Goal: Information Seeking & Learning: Learn about a topic

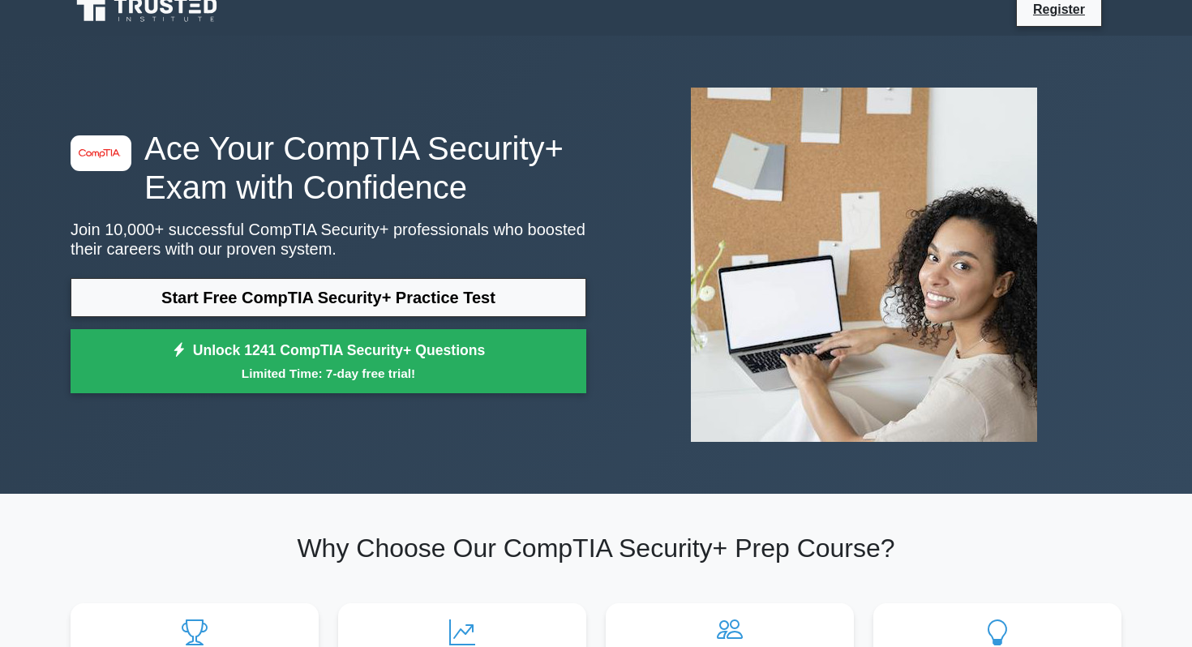
scroll to position [17, 0]
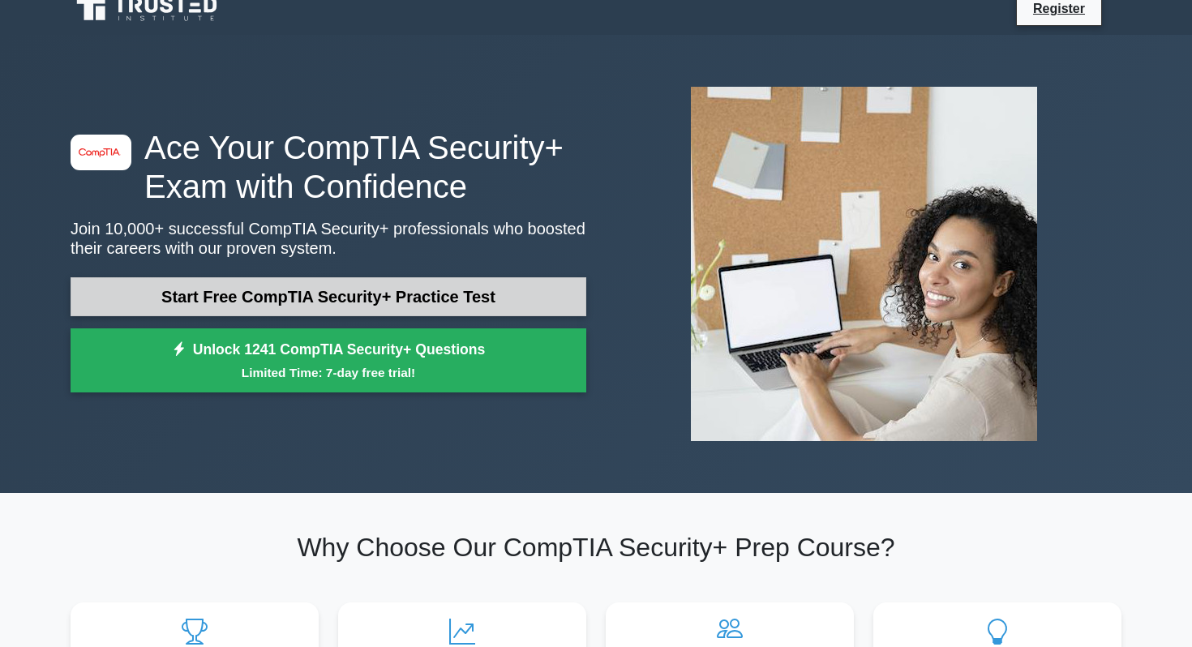
click at [320, 309] on link "Start Free CompTIA Security+ Practice Test" at bounding box center [329, 296] width 516 height 39
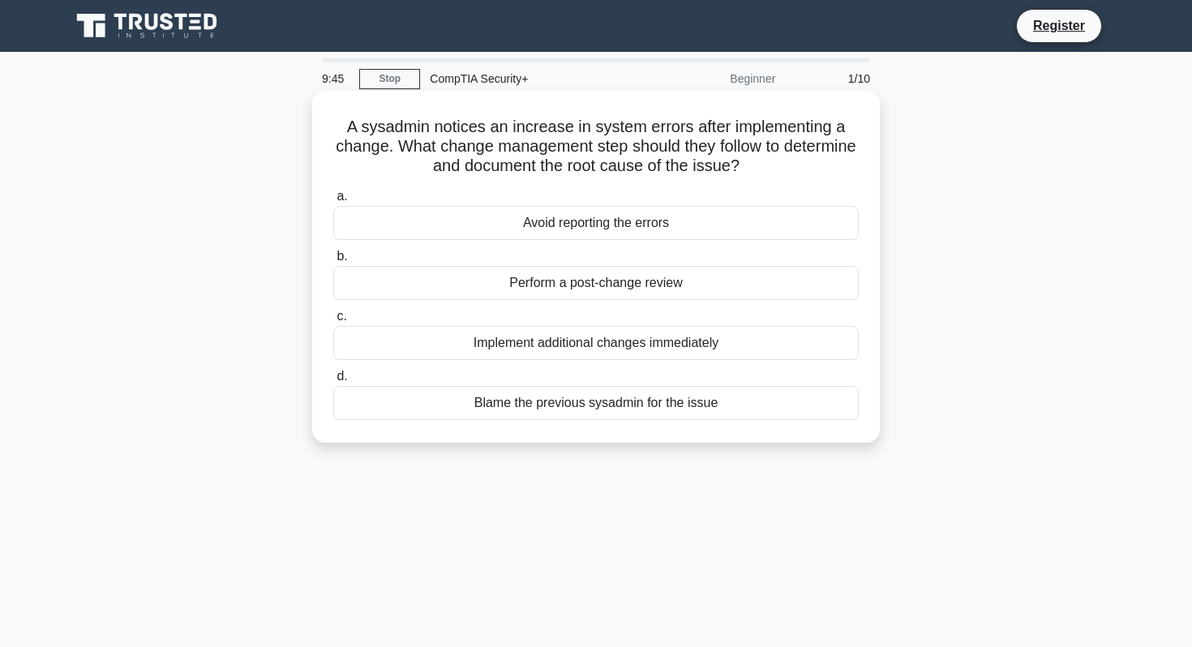
click at [453, 281] on div "Perform a post-change review" at bounding box center [596, 283] width 526 height 34
click at [333, 262] on input "b. Perform a post-change review" at bounding box center [333, 256] width 0 height 11
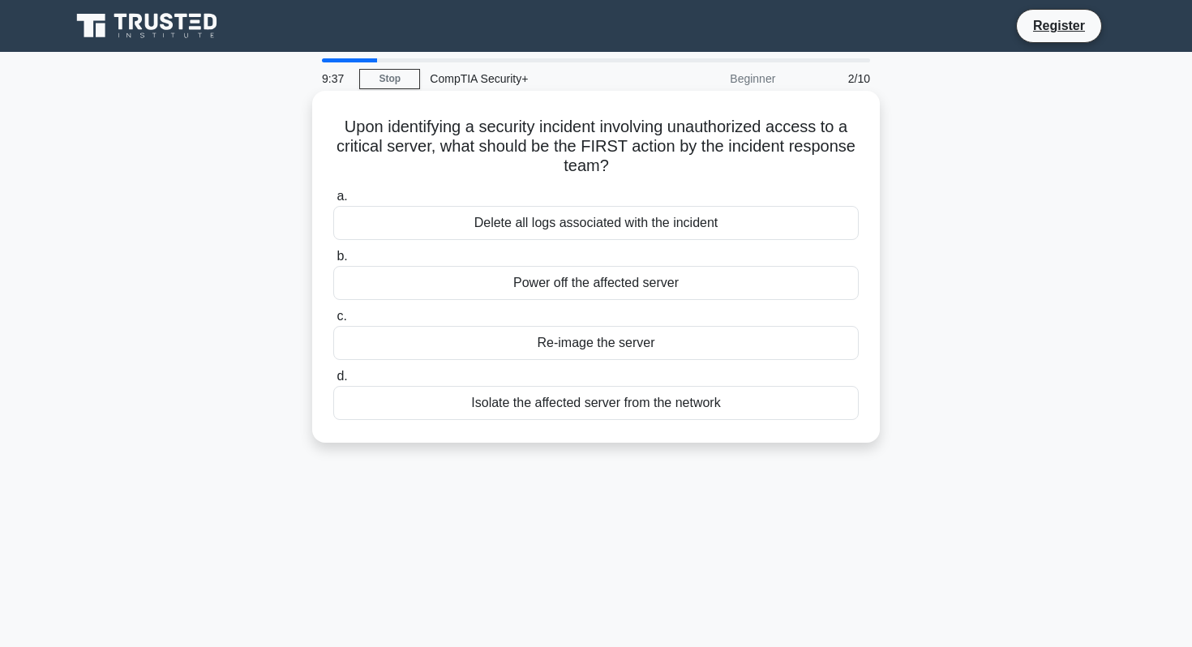
click at [470, 399] on div "Isolate the affected server from the network" at bounding box center [596, 403] width 526 height 34
click at [333, 382] on input "d. Isolate the affected server from the network" at bounding box center [333, 376] width 0 height 11
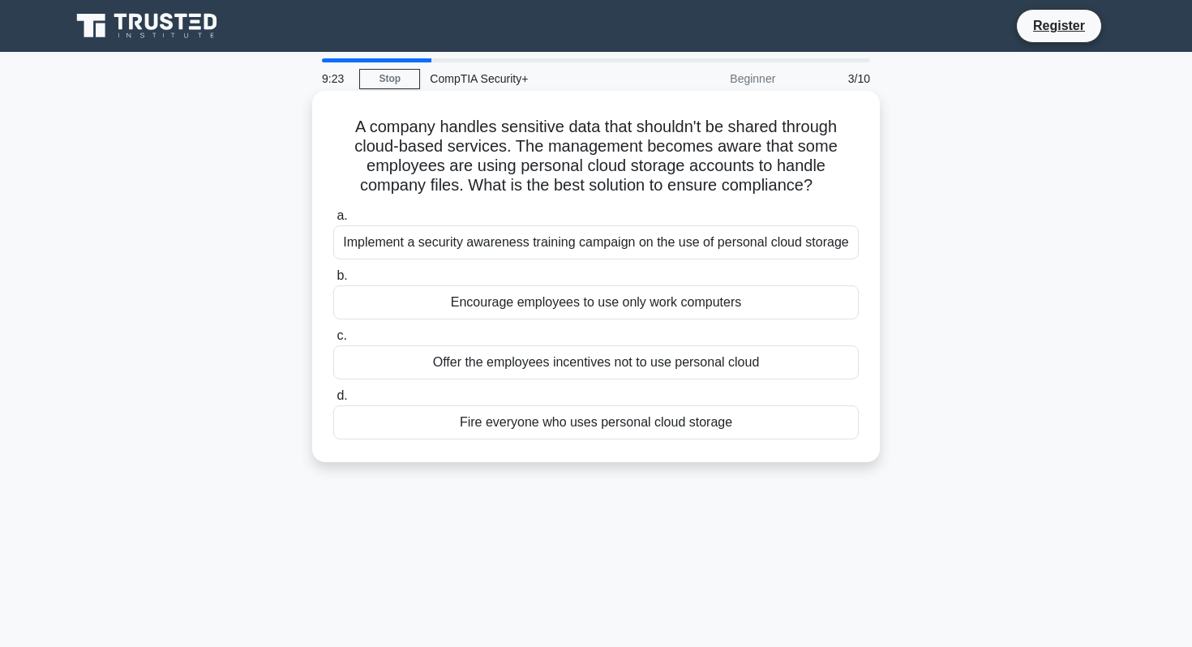
click at [543, 230] on div "Implement a security awareness training campaign on the use of personal cloud s…" at bounding box center [596, 242] width 526 height 34
click at [333, 221] on input "a. Implement a security awareness training campaign on the use of personal clou…" at bounding box center [333, 216] width 0 height 11
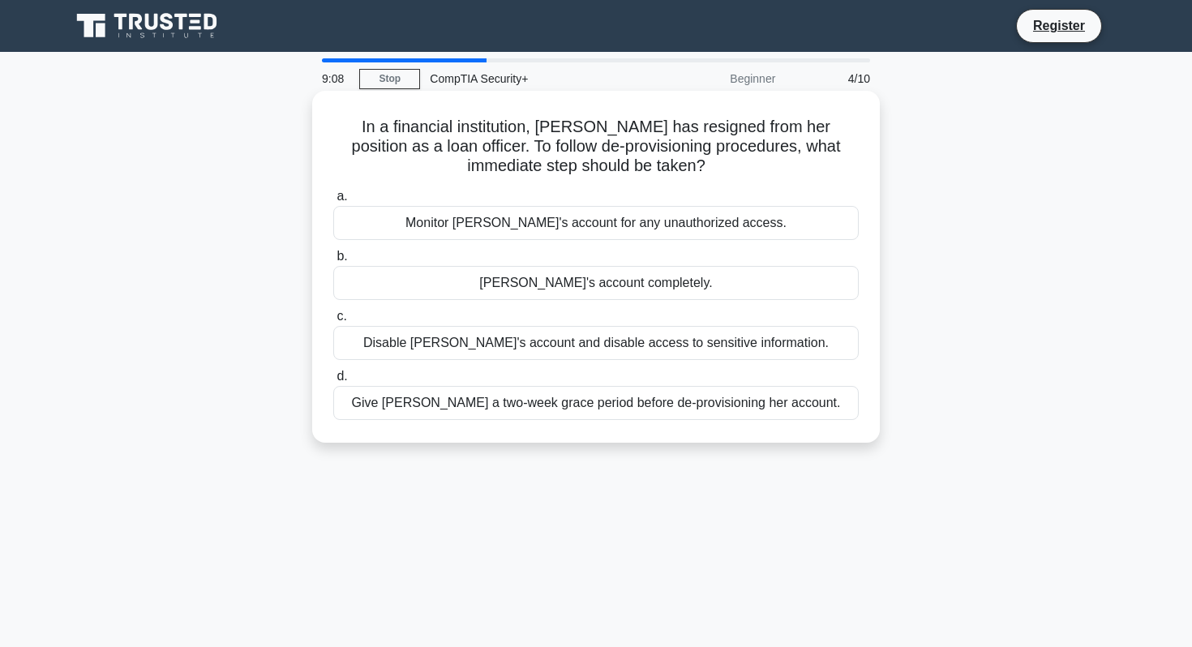
click at [621, 347] on div "Disable Alice's account and disable access to sensitive information." at bounding box center [596, 343] width 526 height 34
click at [333, 322] on input "c. Disable Alice's account and disable access to sensitive information." at bounding box center [333, 316] width 0 height 11
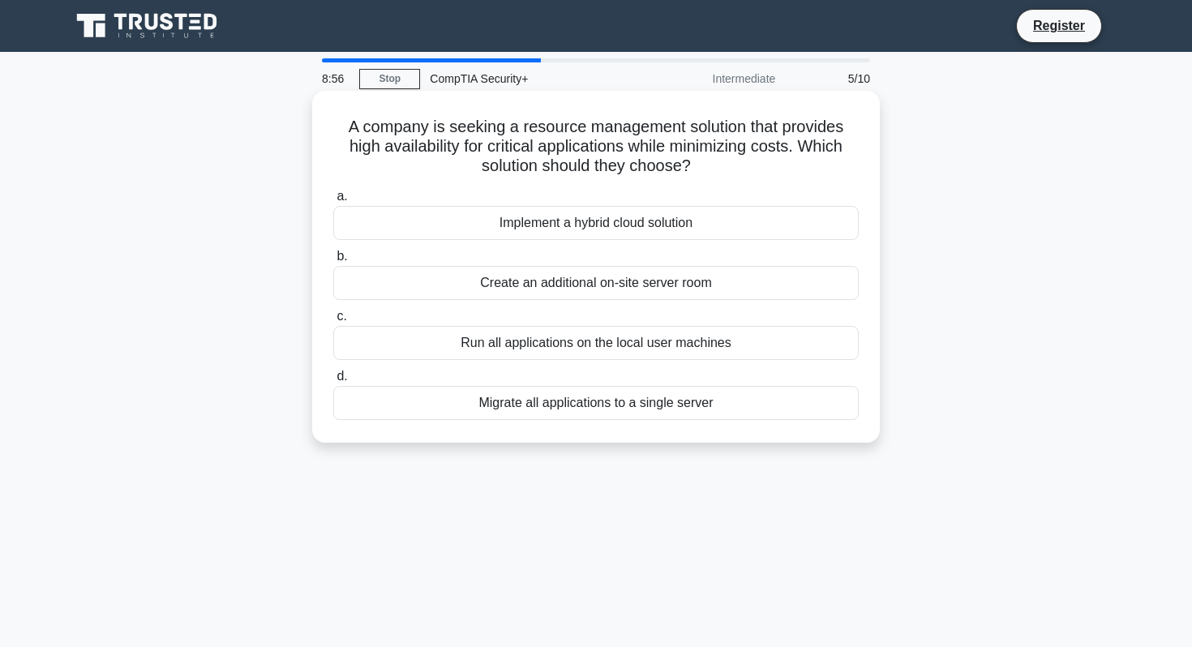
click at [642, 225] on div "Implement a hybrid cloud solution" at bounding box center [596, 223] width 526 height 34
click at [333, 202] on input "a. Implement a hybrid cloud solution" at bounding box center [333, 196] width 0 height 11
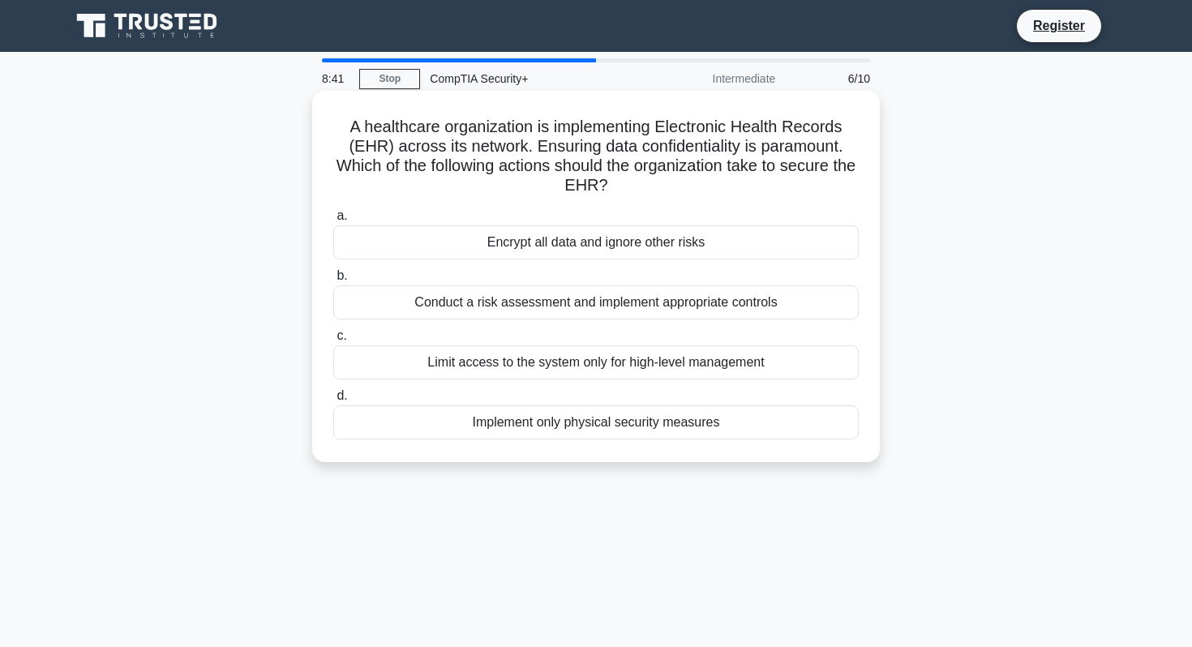
click at [643, 365] on div "Limit access to the system only for high-level management" at bounding box center [596, 363] width 526 height 34
click at [333, 341] on input "c. Limit access to the system only for high-level management" at bounding box center [333, 336] width 0 height 11
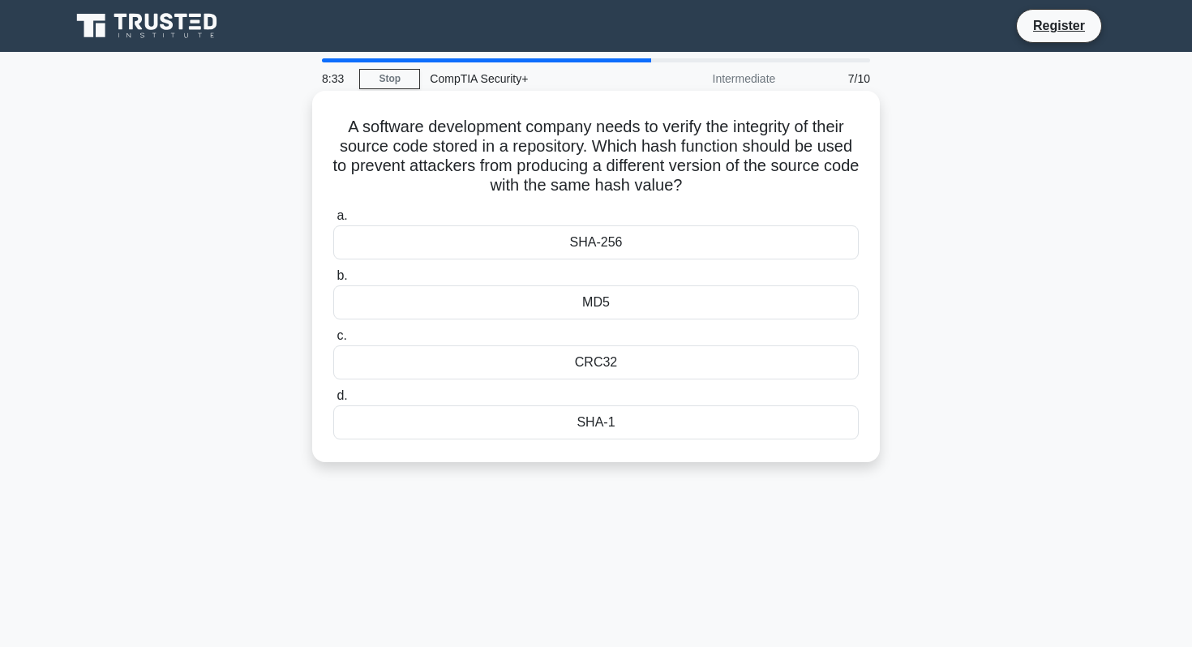
click at [630, 246] on div "SHA-256" at bounding box center [596, 242] width 526 height 34
click at [333, 221] on input "a. SHA-256" at bounding box center [333, 216] width 0 height 11
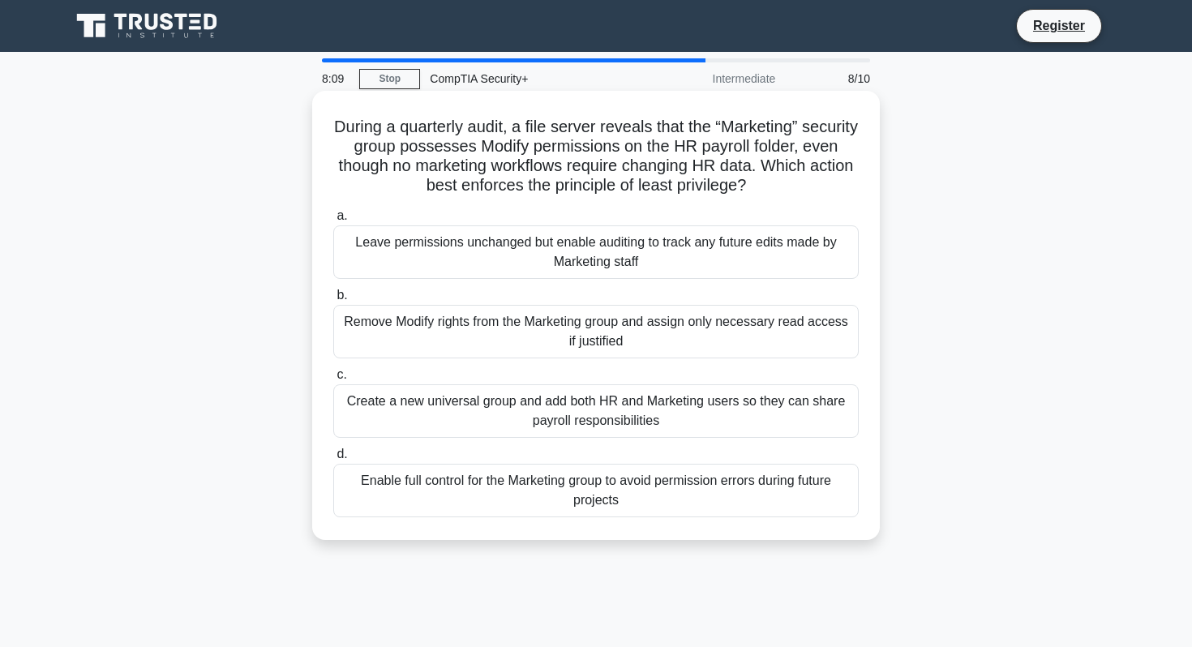
click at [626, 334] on div "Remove Modify rights from the Marketing group and assign only necessary read ac…" at bounding box center [596, 332] width 526 height 54
click at [333, 301] on input "b. Remove Modify rights from the Marketing group and assign only necessary read…" at bounding box center [333, 295] width 0 height 11
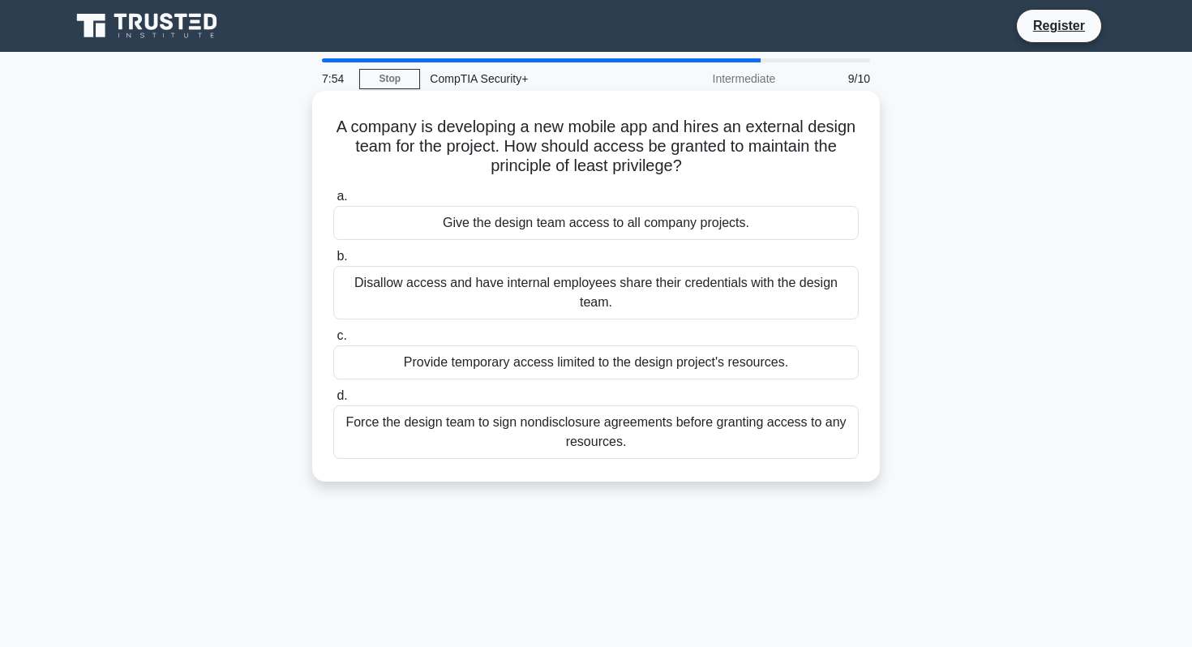
click at [629, 371] on div "Provide temporary access limited to the design project's resources." at bounding box center [596, 363] width 526 height 34
click at [333, 341] on input "c. Provide temporary access limited to the design project's resources." at bounding box center [333, 336] width 0 height 11
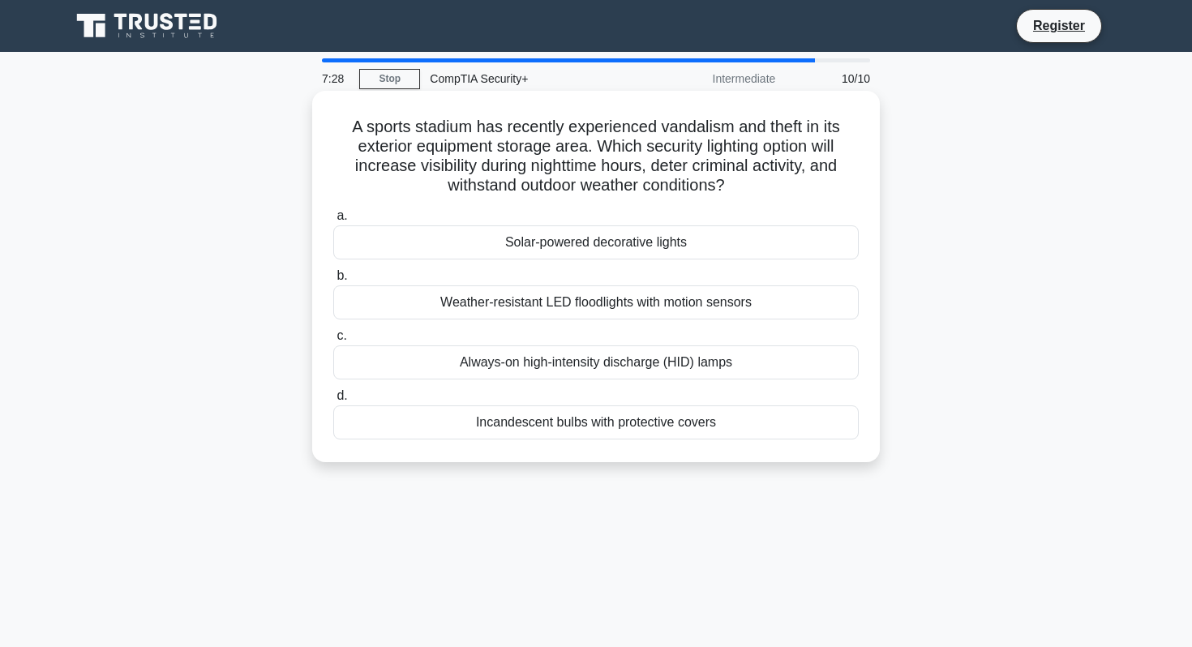
click at [647, 363] on div "Always-on high-intensity discharge (HID) lamps" at bounding box center [596, 363] width 526 height 34
click at [333, 341] on input "c. Always-on high-intensity discharge (HID) lamps" at bounding box center [333, 336] width 0 height 11
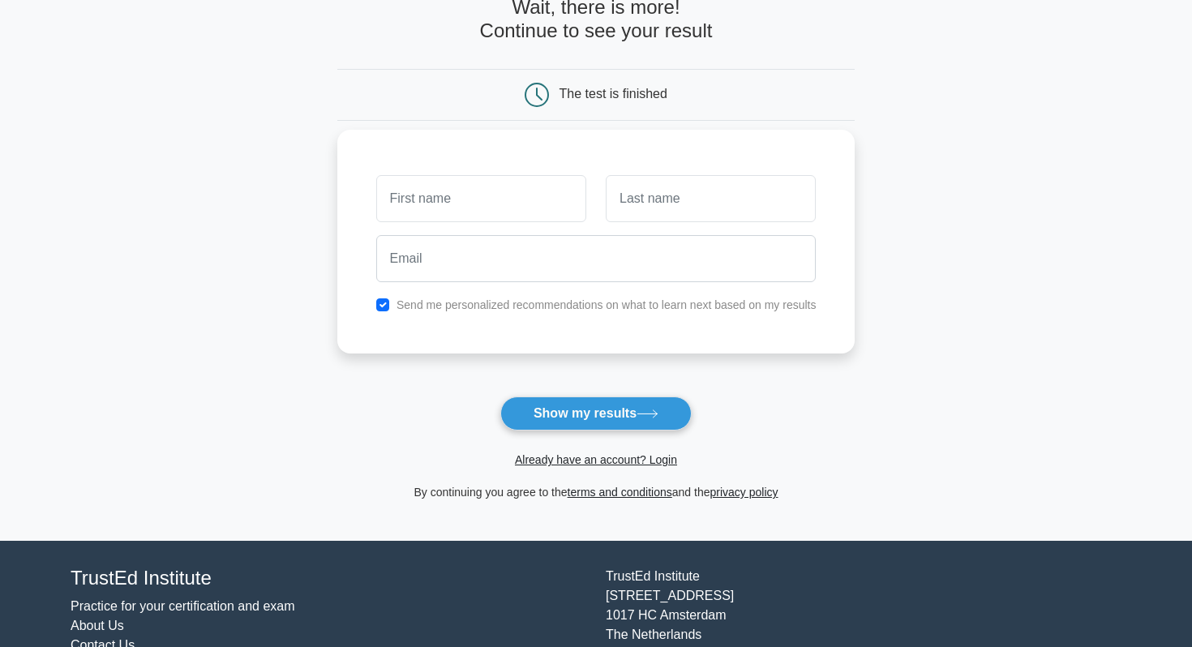
scroll to position [168, 0]
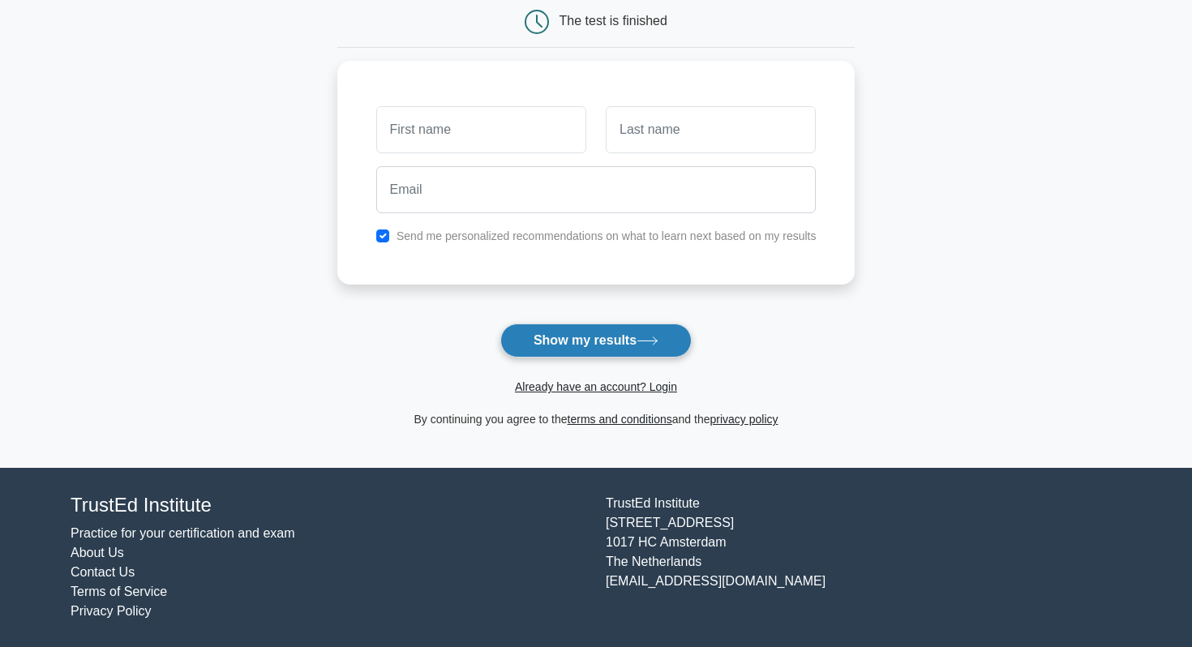
click at [626, 355] on button "Show my results" at bounding box center [595, 341] width 191 height 34
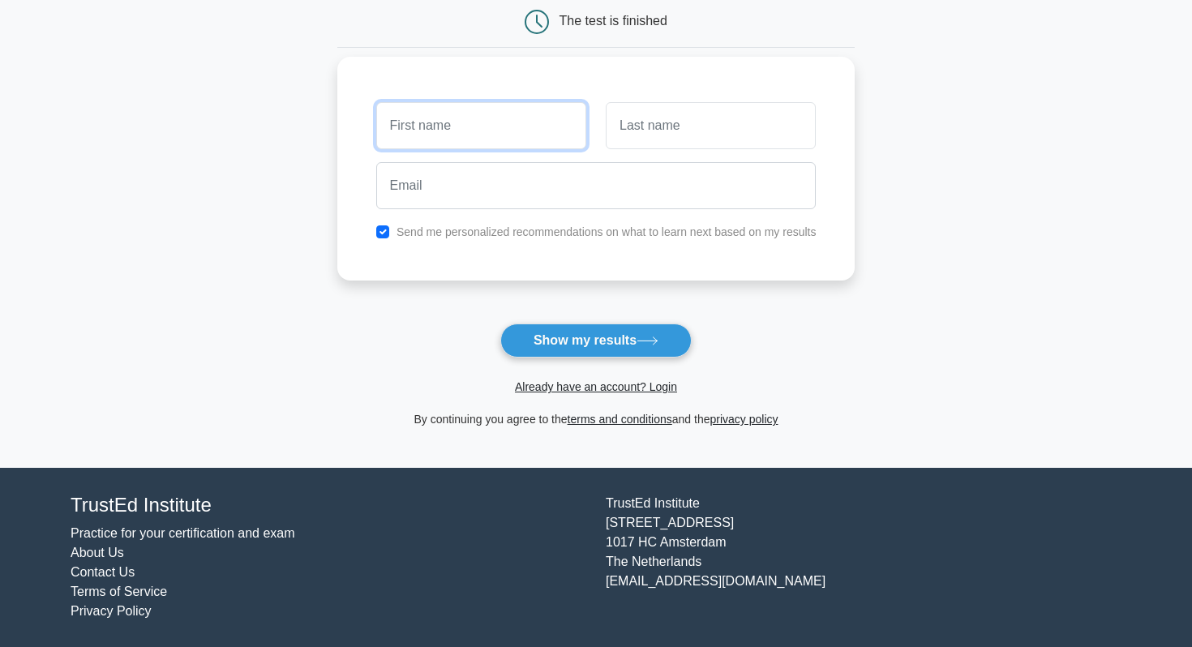
click at [534, 125] on input "text" at bounding box center [481, 125] width 210 height 47
type input "EN"
click at [659, 128] on input "text" at bounding box center [711, 125] width 210 height 47
